Goal: Task Accomplishment & Management: Manage account settings

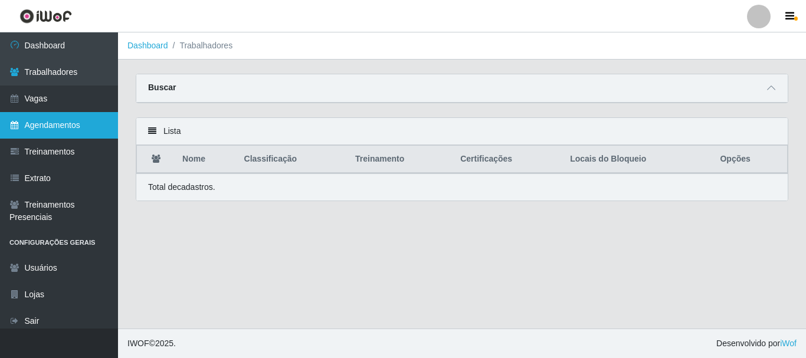
click at [44, 126] on link "Agendamentos" at bounding box center [59, 125] width 118 height 27
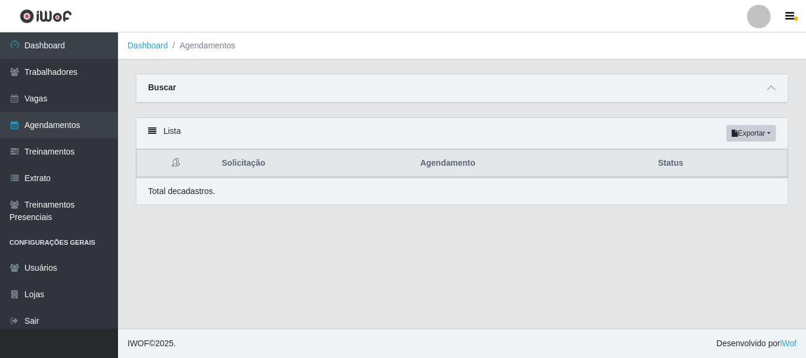
click at [212, 129] on div "Lista Exportar PDF Excel" at bounding box center [462, 133] width 652 height 31
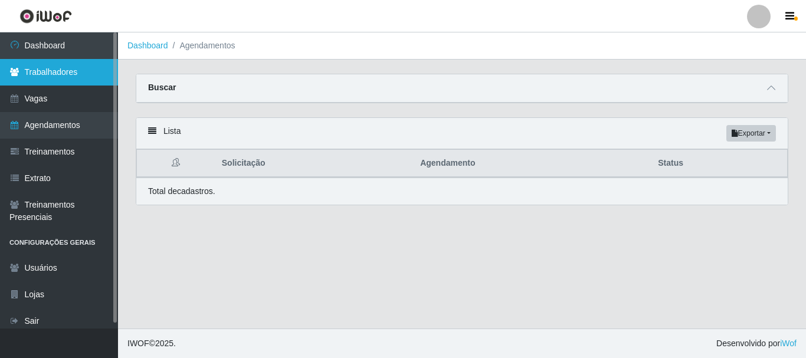
click at [54, 68] on link "Trabalhadores" at bounding box center [59, 72] width 118 height 27
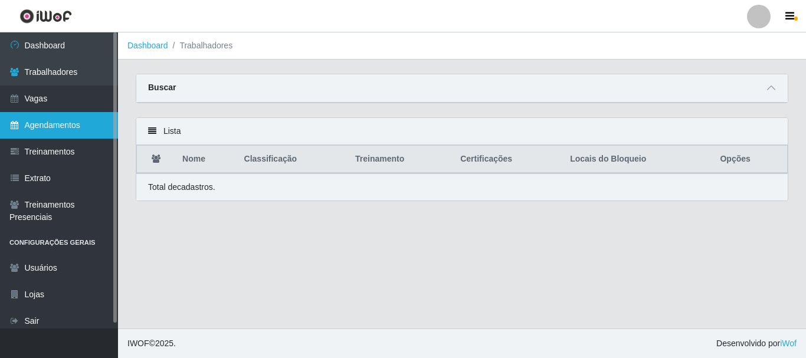
click at [57, 128] on link "Agendamentos" at bounding box center [59, 125] width 118 height 27
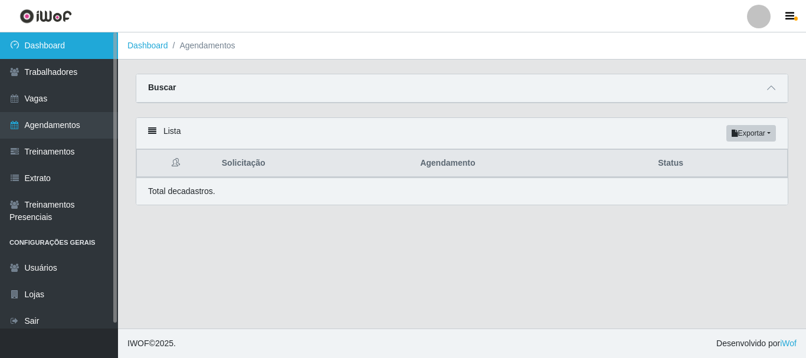
click at [38, 43] on link "Dashboard" at bounding box center [59, 45] width 118 height 27
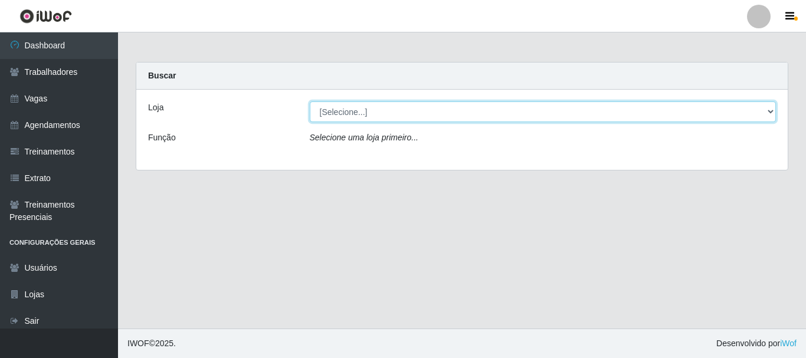
click at [310, 107] on select "[Selecione...] Supermercado Queiroz - Caicó" at bounding box center [543, 112] width 467 height 21
select select "512"
click at [310, 102] on select "[Selecione...] Supermercado Queiroz - Caicó" at bounding box center [543, 112] width 467 height 21
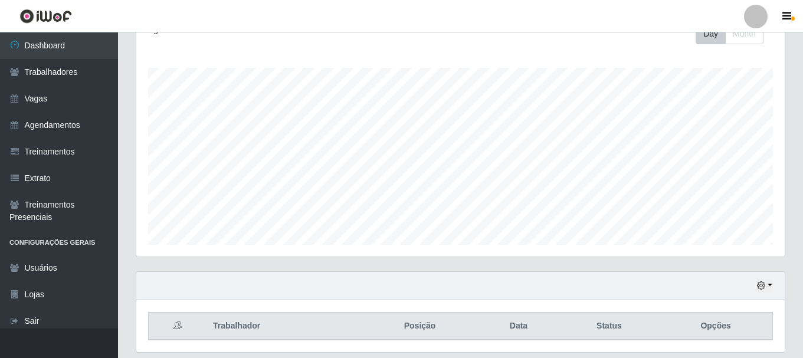
scroll to position [156, 0]
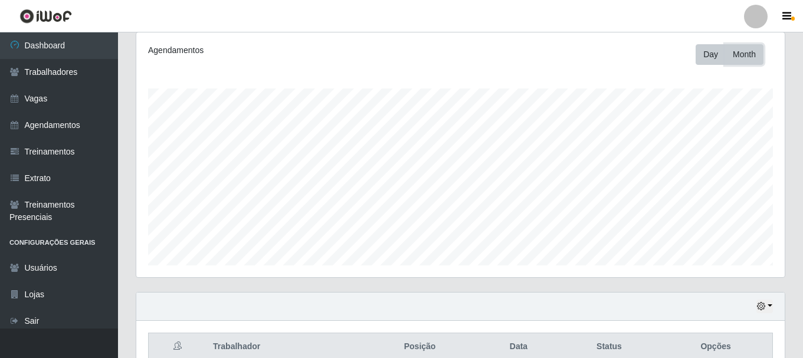
click at [742, 55] on button "Month" at bounding box center [744, 54] width 38 height 21
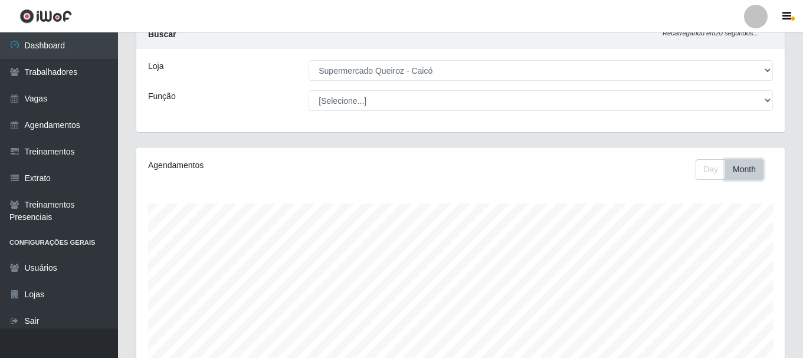
scroll to position [38, 0]
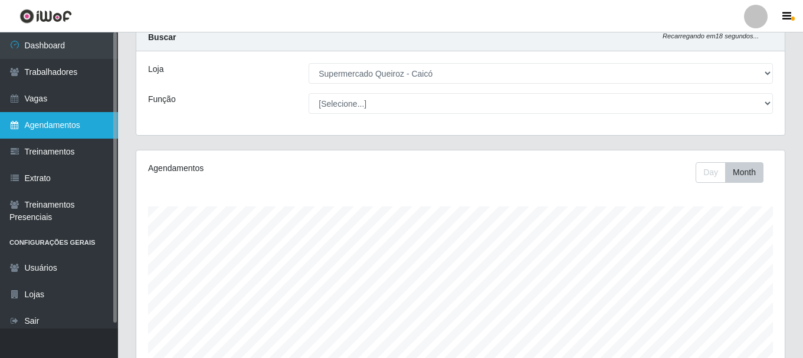
click at [55, 128] on link "Agendamentos" at bounding box center [59, 125] width 118 height 27
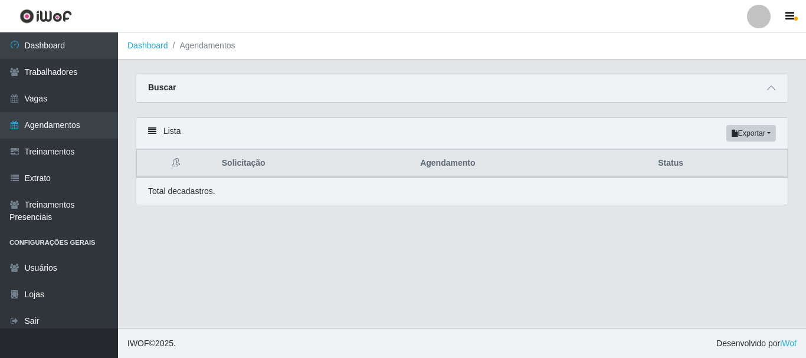
drag, startPoint x: 473, startPoint y: 312, endPoint x: 467, endPoint y: 309, distance: 6.4
click at [469, 310] on main "Dashboard Agendamentos Carregando... Buscar Início em Término em Status [Seleci…" at bounding box center [462, 180] width 688 height 296
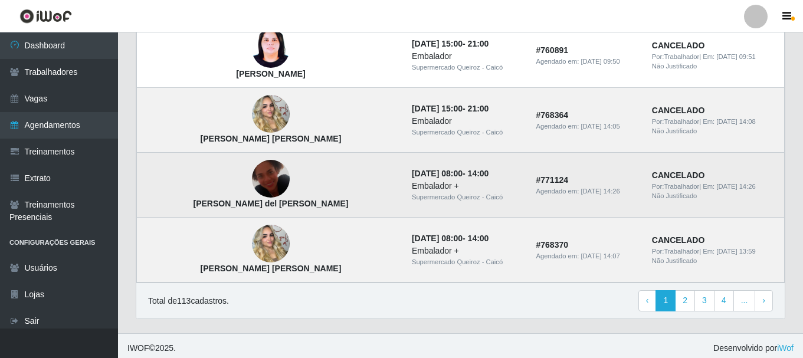
scroll to position [874, 0]
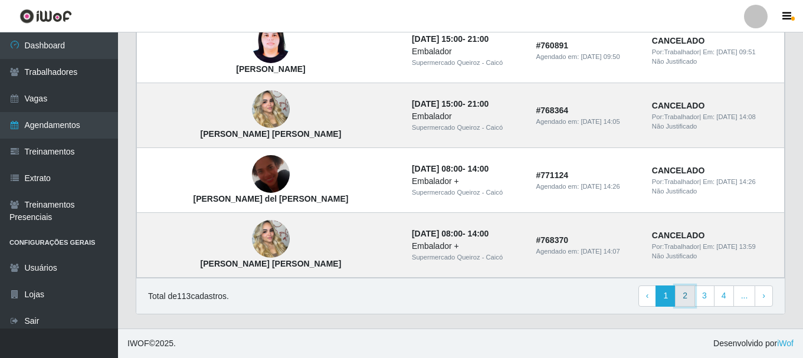
click at [684, 296] on link "2" at bounding box center [685, 296] width 20 height 21
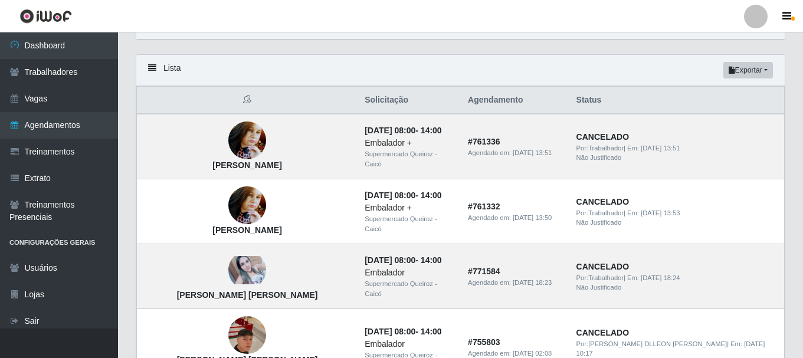
scroll to position [59, 0]
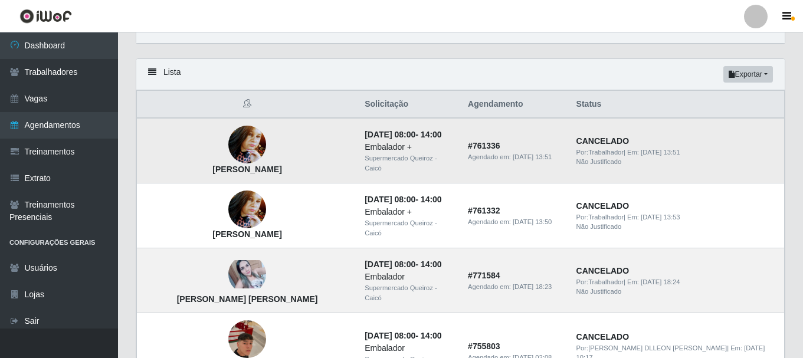
click at [228, 147] on img at bounding box center [247, 145] width 38 height 50
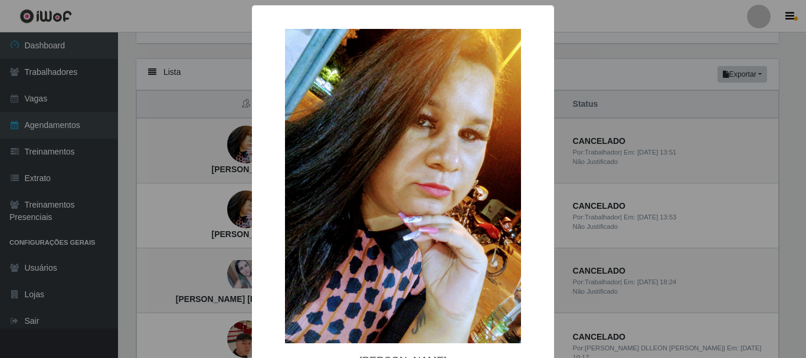
click at [270, 129] on div "×" at bounding box center [403, 186] width 279 height 338
click at [229, 142] on div "× [PERSON_NAME]" at bounding box center [403, 179] width 806 height 358
